Goal: Navigation & Orientation: Find specific page/section

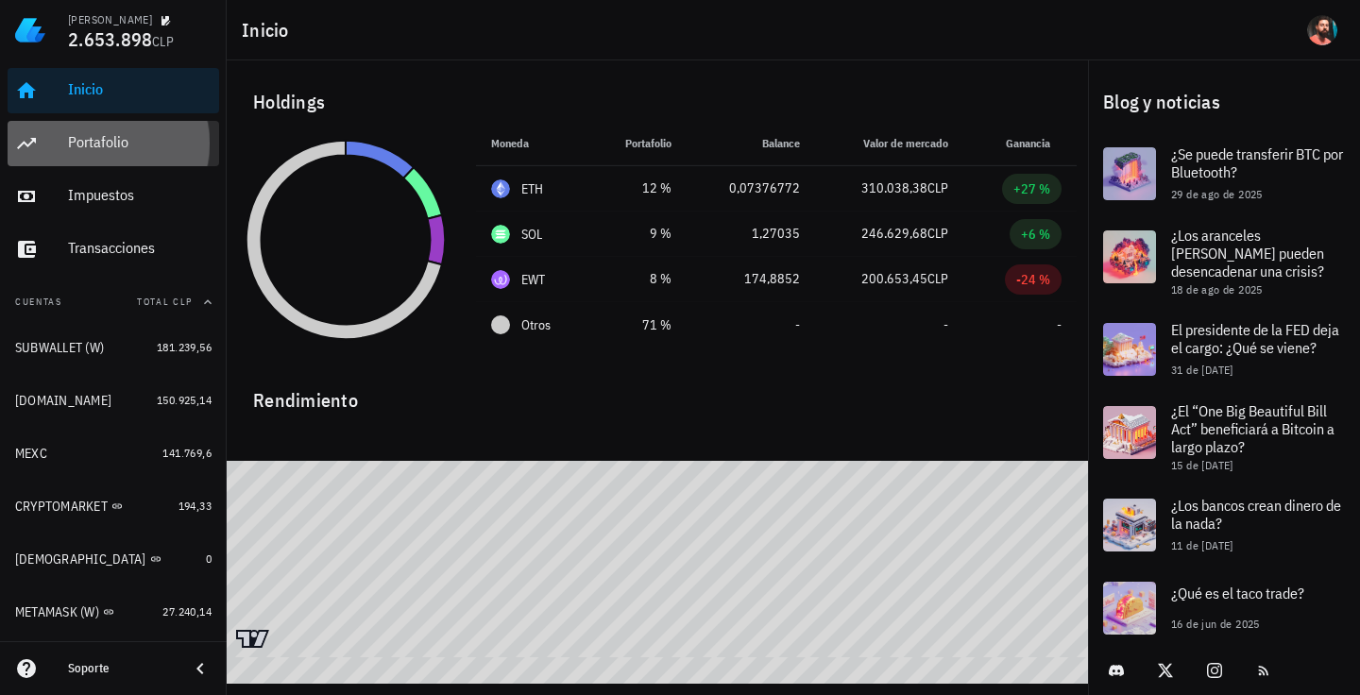
click at [138, 145] on div "Portafolio" at bounding box center [140, 142] width 144 height 18
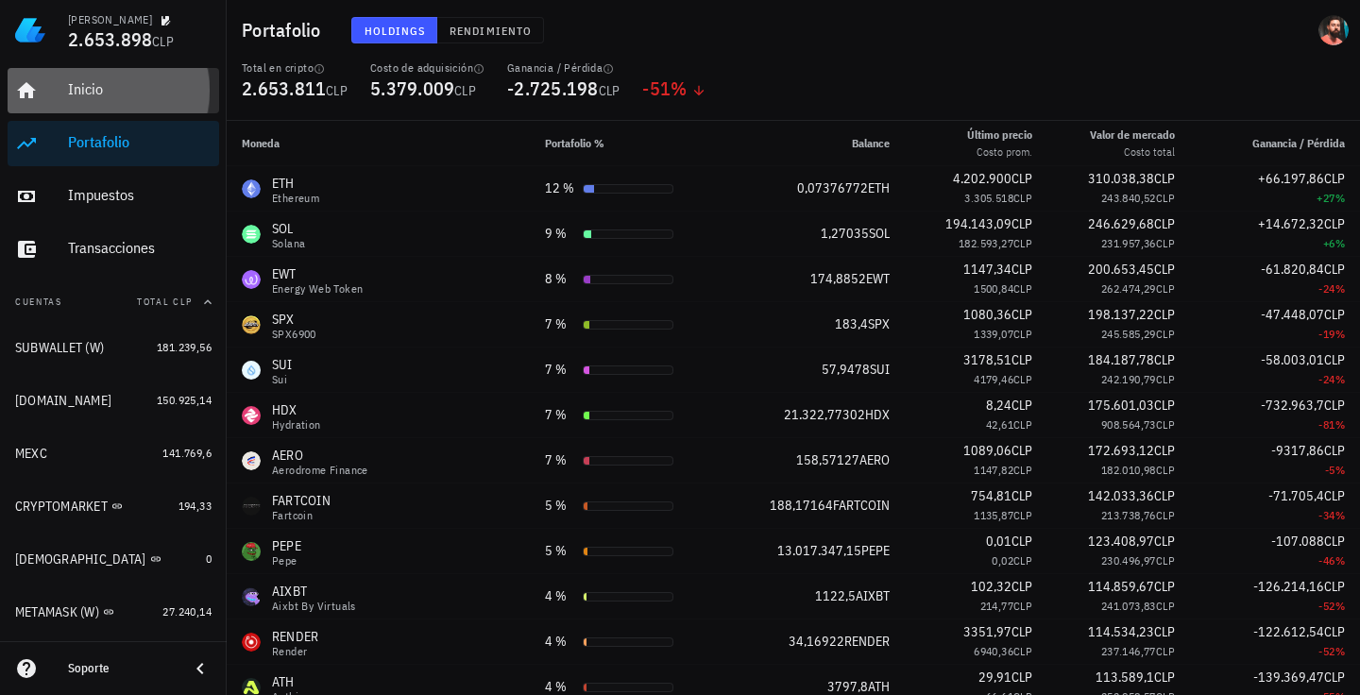
click at [165, 105] on div "Inicio" at bounding box center [140, 90] width 144 height 43
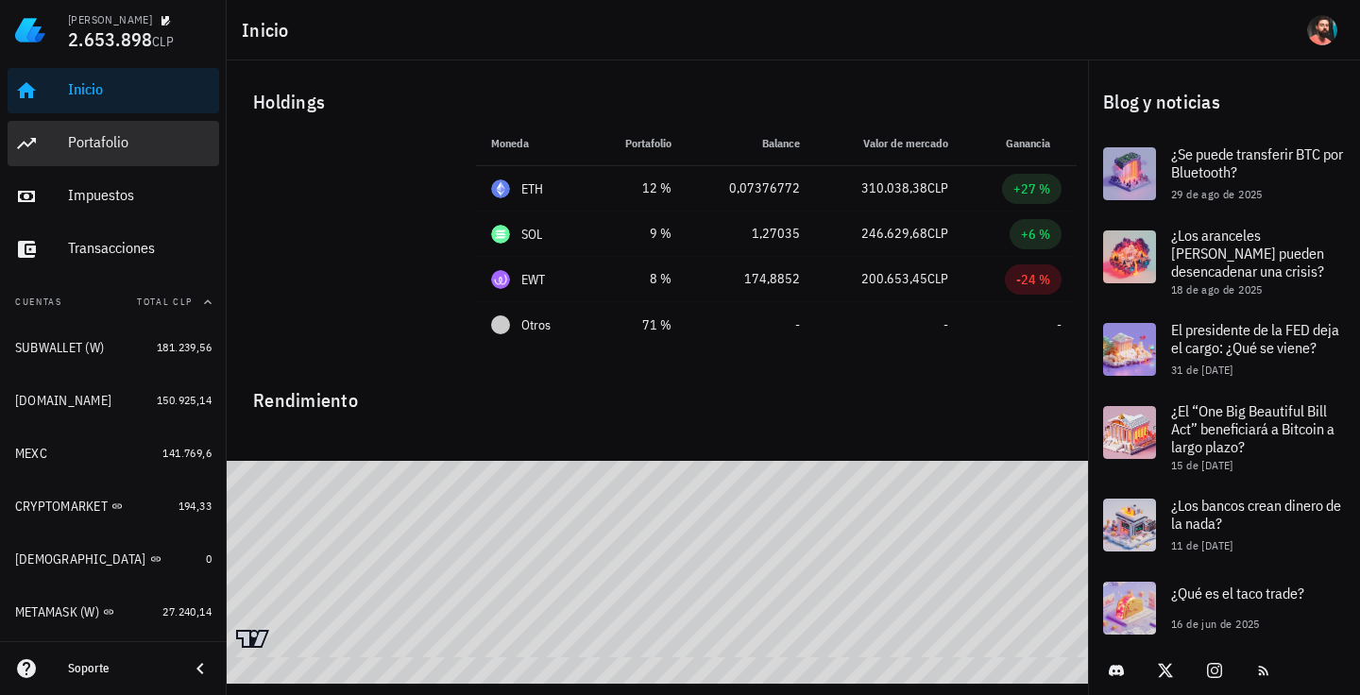
click at [162, 127] on div "Portafolio" at bounding box center [140, 143] width 144 height 43
